Goal: Information Seeking & Learning: Check status

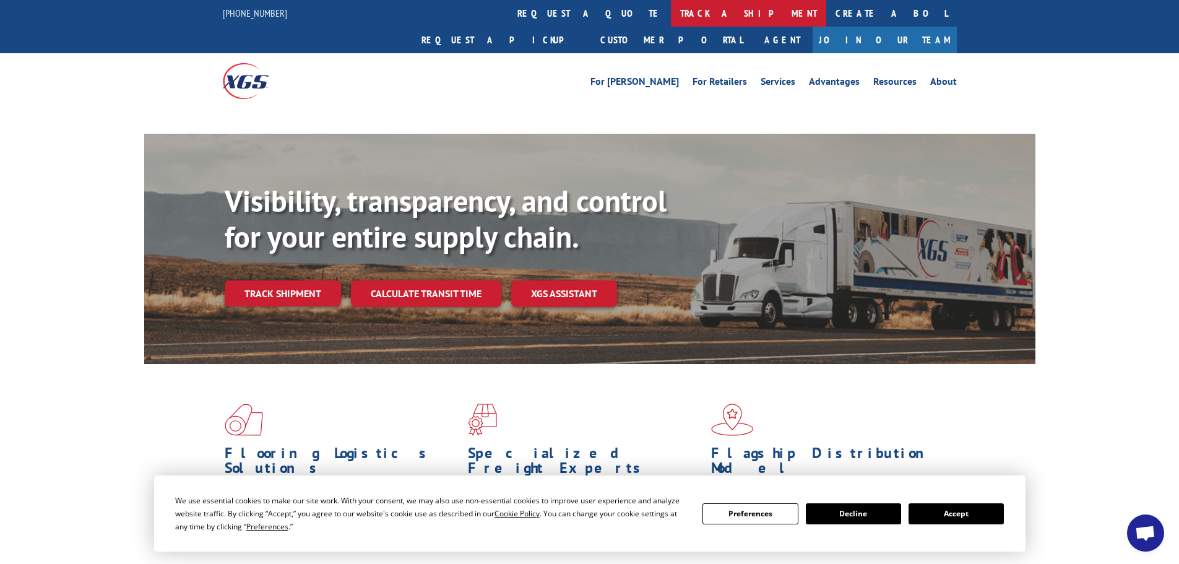
click at [671, 11] on link "track a shipment" at bounding box center [748, 13] width 155 height 27
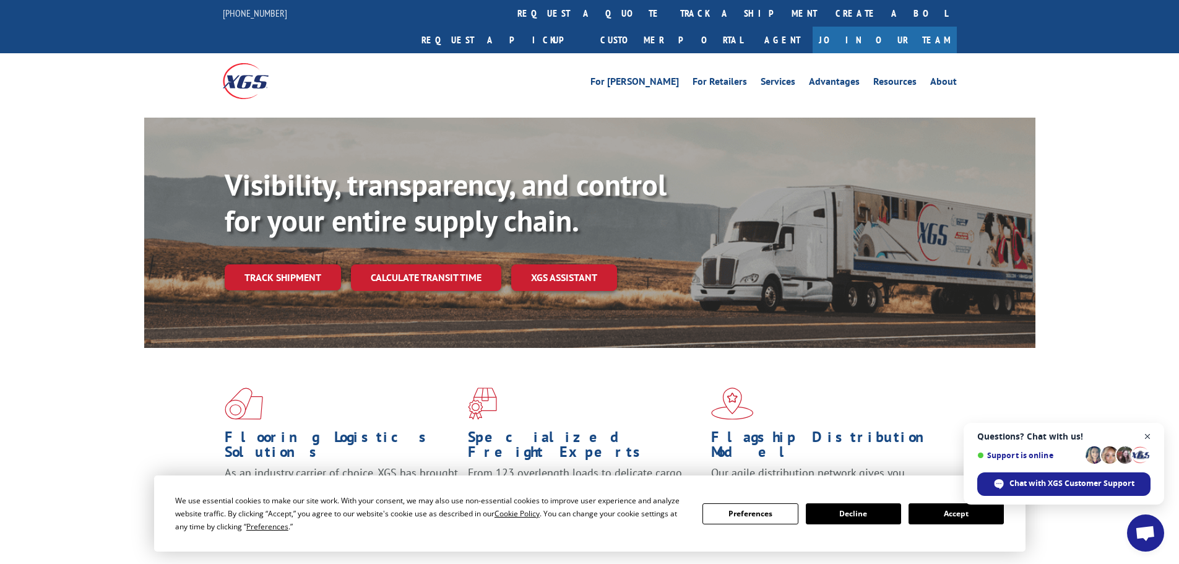
click at [1151, 436] on span "Close chat" at bounding box center [1147, 436] width 15 height 15
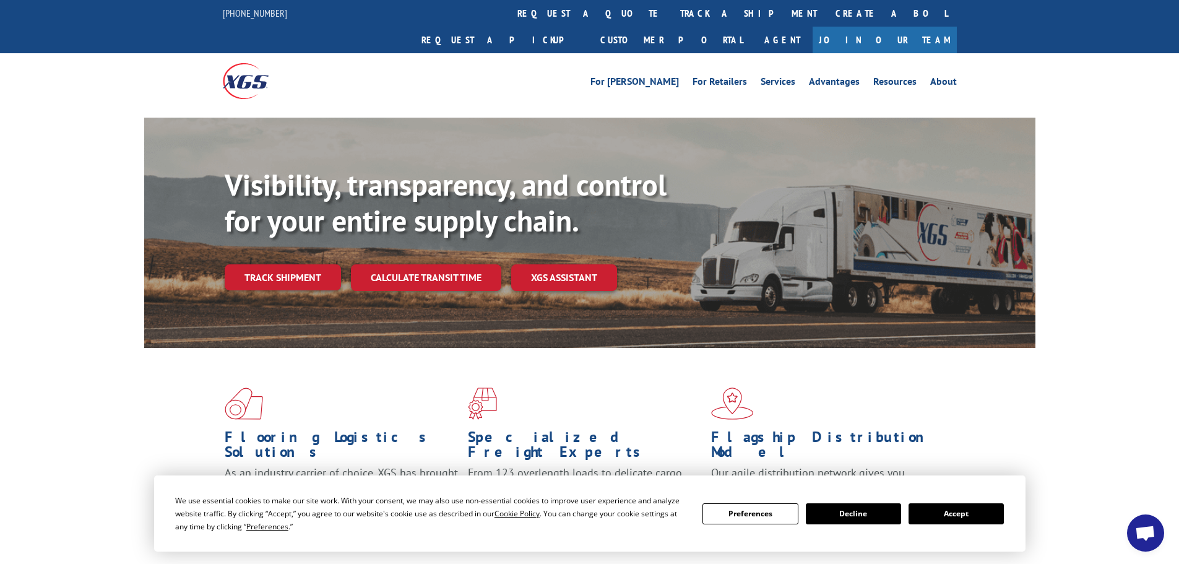
click at [939, 518] on button "Accept" at bounding box center [956, 513] width 95 height 21
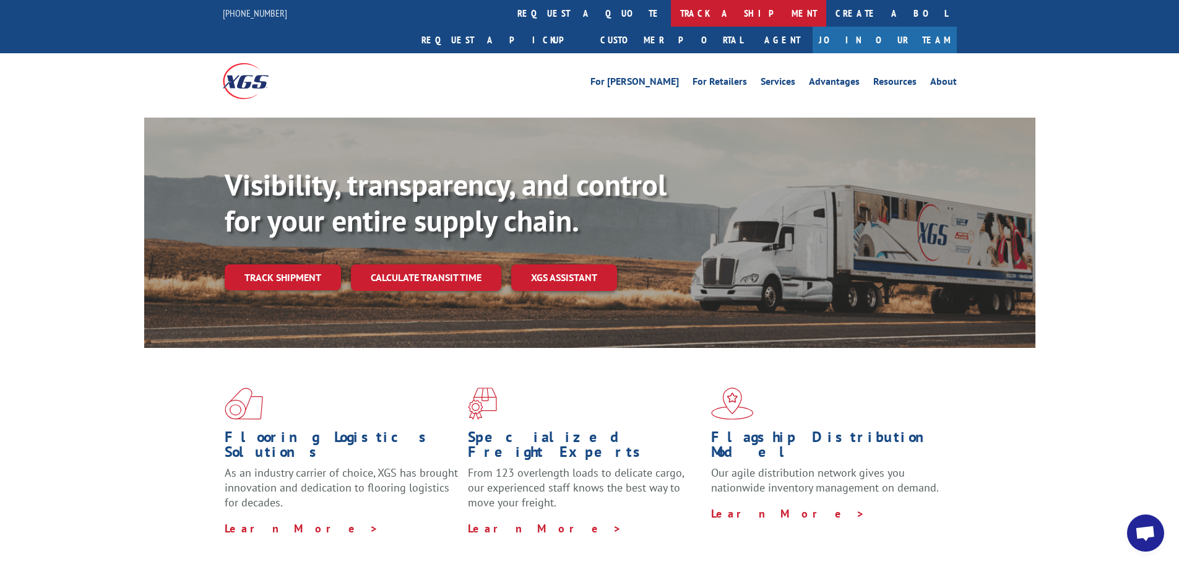
click at [671, 12] on link "track a shipment" at bounding box center [748, 13] width 155 height 27
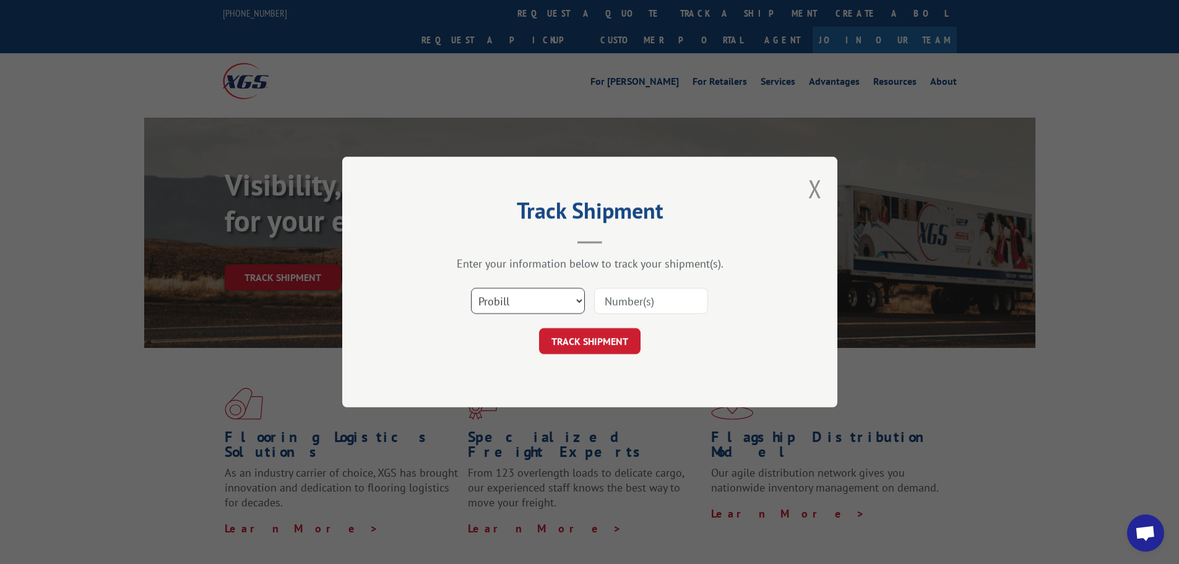
click at [568, 305] on select "Select category... Probill BOL PO" at bounding box center [528, 301] width 114 height 26
select select "bol"
click at [471, 288] on select "Select category... Probill BOL PO" at bounding box center [528, 301] width 114 height 26
click at [652, 304] on input at bounding box center [651, 301] width 114 height 26
paste input "6010674"
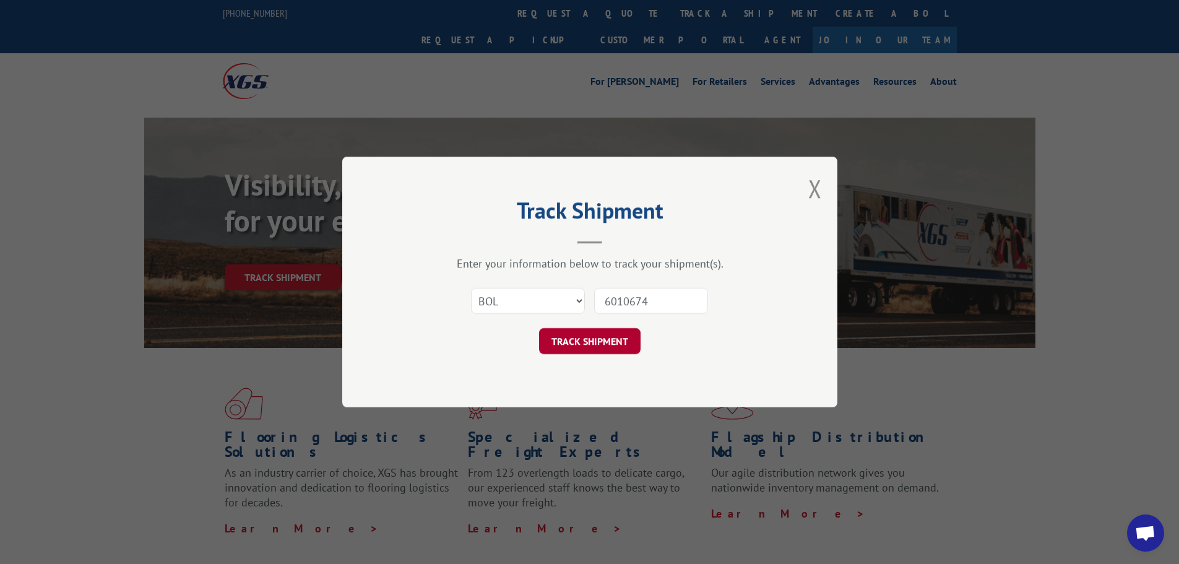
type input "6010674"
click at [627, 340] on button "TRACK SHIPMENT" at bounding box center [589, 341] width 101 height 26
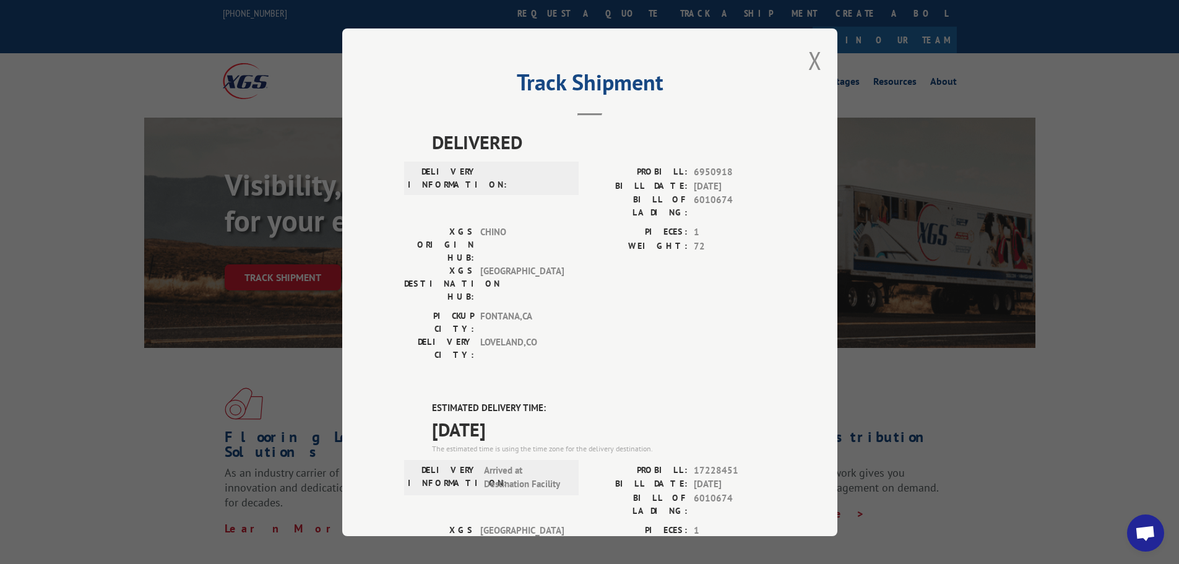
click at [803, 56] on div "Track Shipment DELIVERED DELIVERY INFORMATION: PROBILL: 6950918 BILL DATE: [DAT…" at bounding box center [589, 281] width 495 height 507
click at [811, 67] on button "Close modal" at bounding box center [815, 60] width 14 height 33
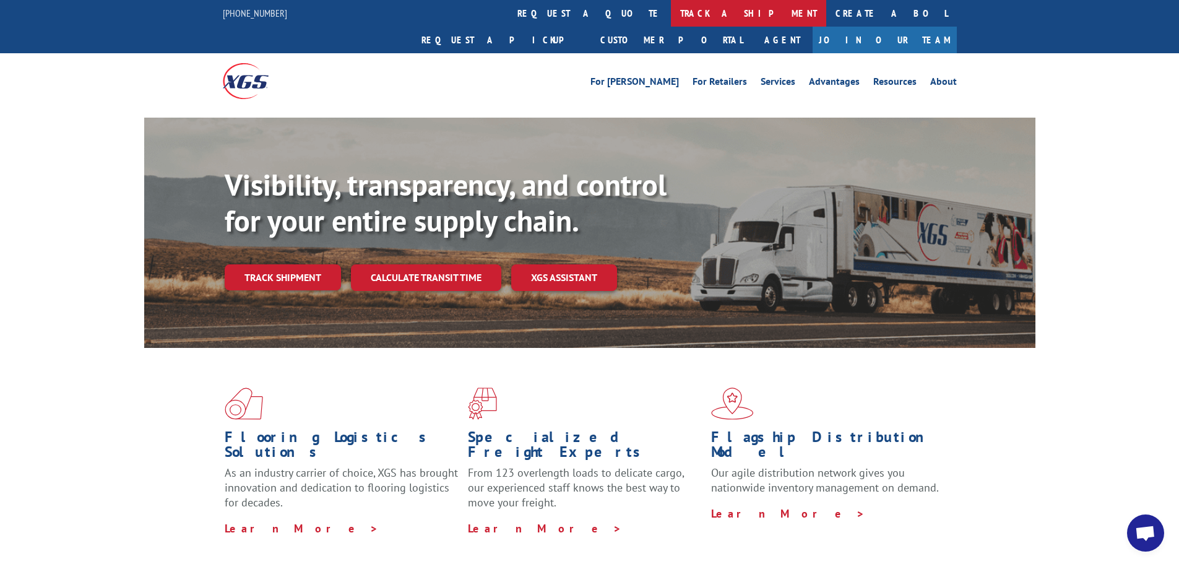
click at [671, 12] on link "track a shipment" at bounding box center [748, 13] width 155 height 27
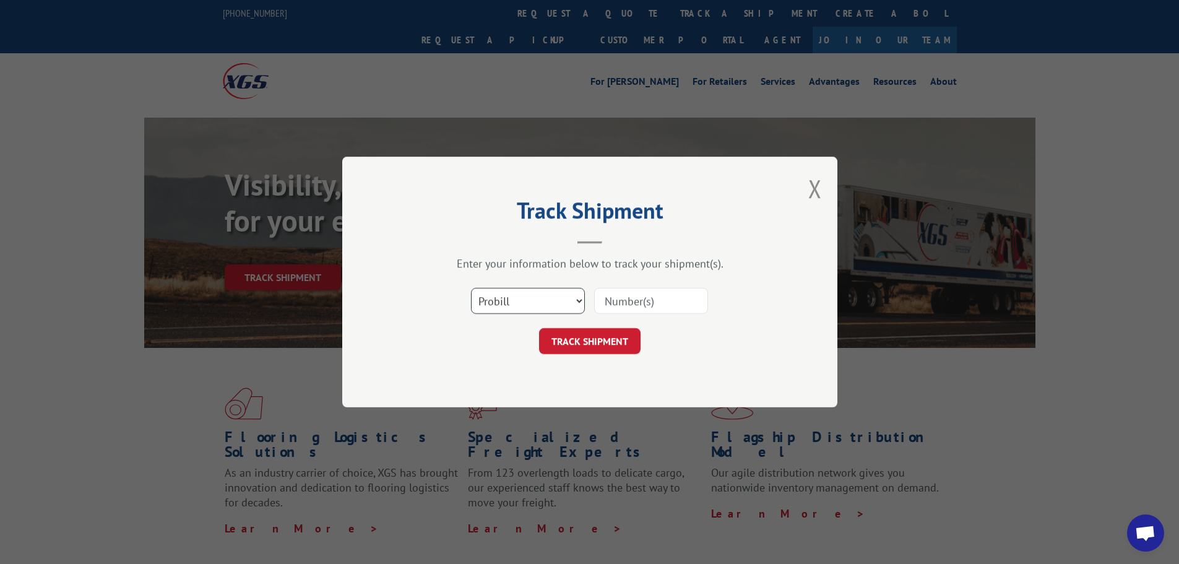
click at [564, 304] on select "Select category... Probill BOL PO" at bounding box center [528, 301] width 114 height 26
select select "bol"
click at [471, 288] on select "Select category... Probill BOL PO" at bounding box center [528, 301] width 114 height 26
click at [649, 295] on input at bounding box center [651, 301] width 114 height 26
paste input "5186238"
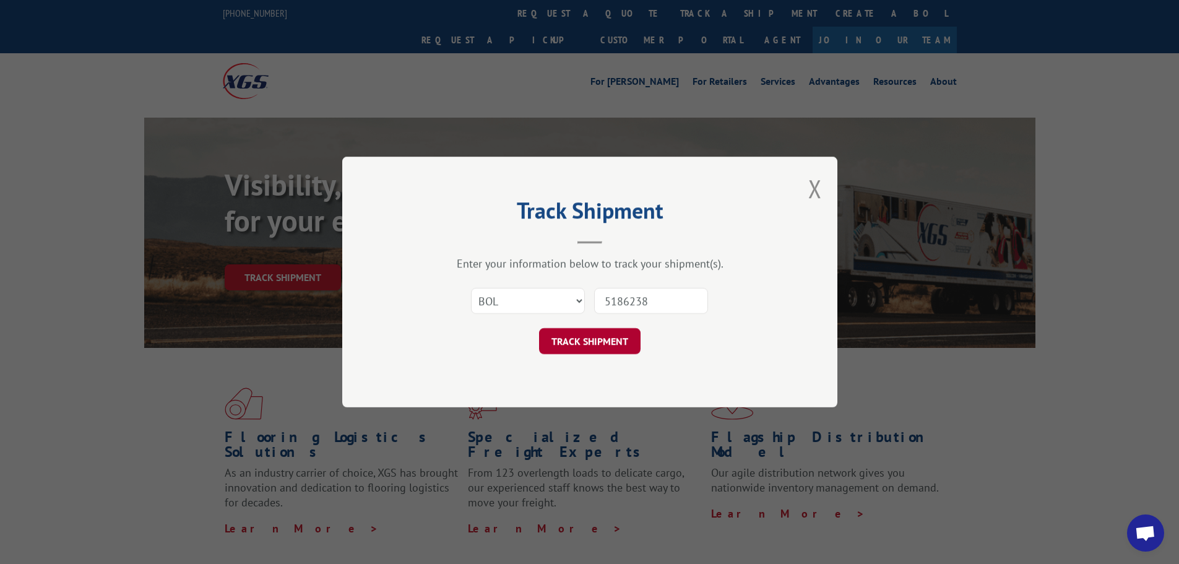
type input "5186238"
click at [619, 339] on button "TRACK SHIPMENT" at bounding box center [589, 341] width 101 height 26
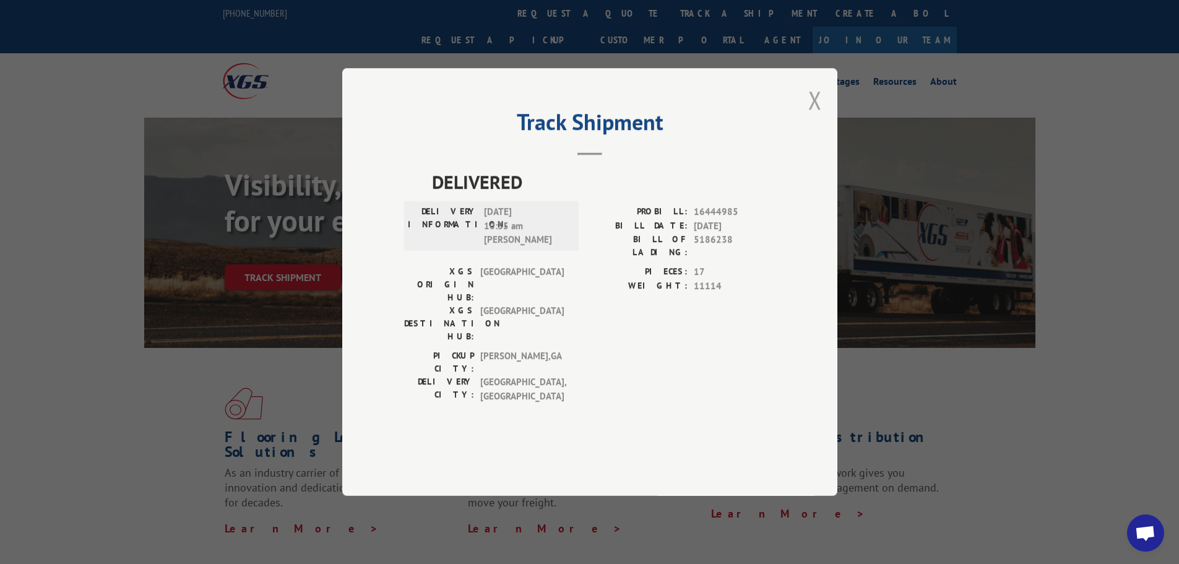
click at [811, 116] on button "Close modal" at bounding box center [815, 100] width 14 height 33
